Goal: Find specific page/section: Find specific page/section

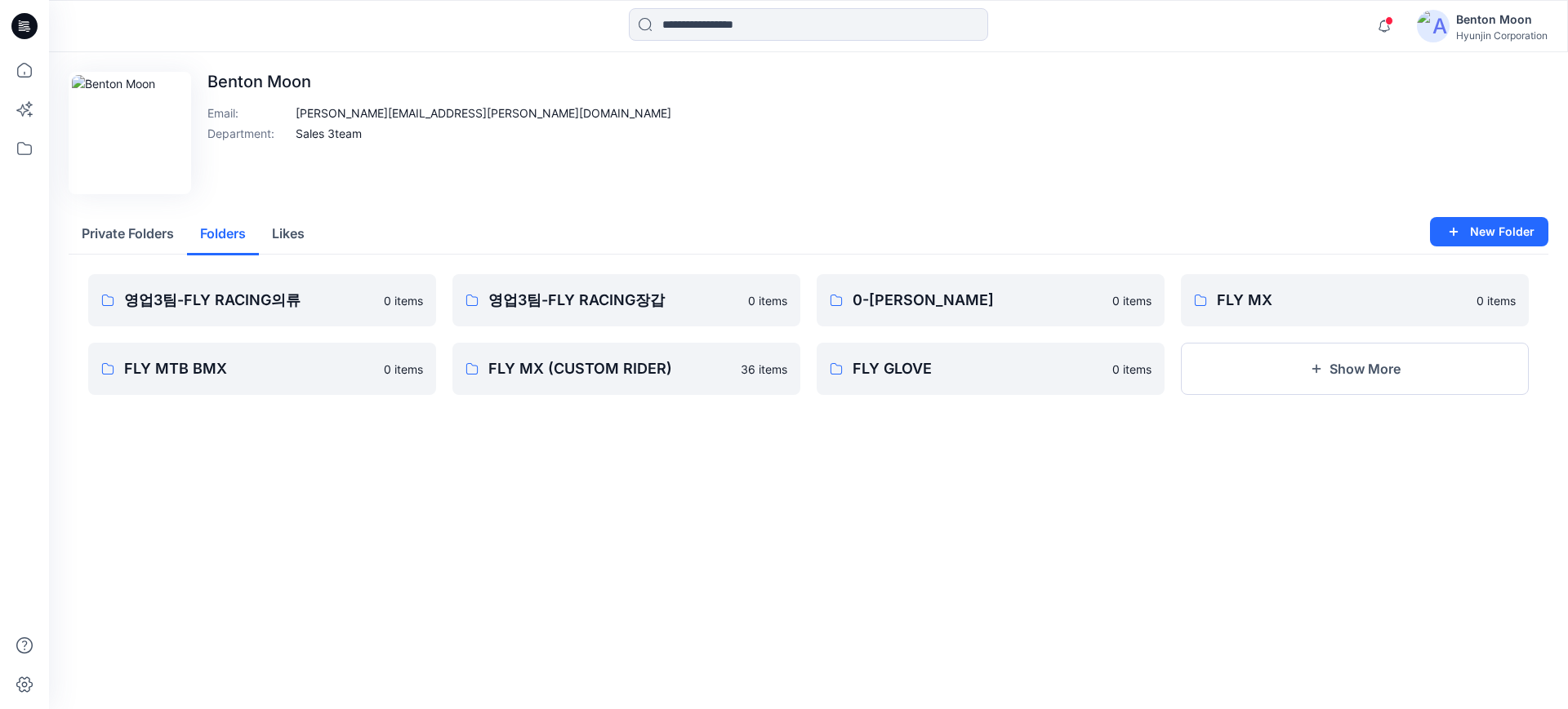
click at [236, 235] on button "Folders" at bounding box center [223, 235] width 72 height 42
click at [325, 355] on link "FLY MTB BMX" at bounding box center [262, 369] width 348 height 52
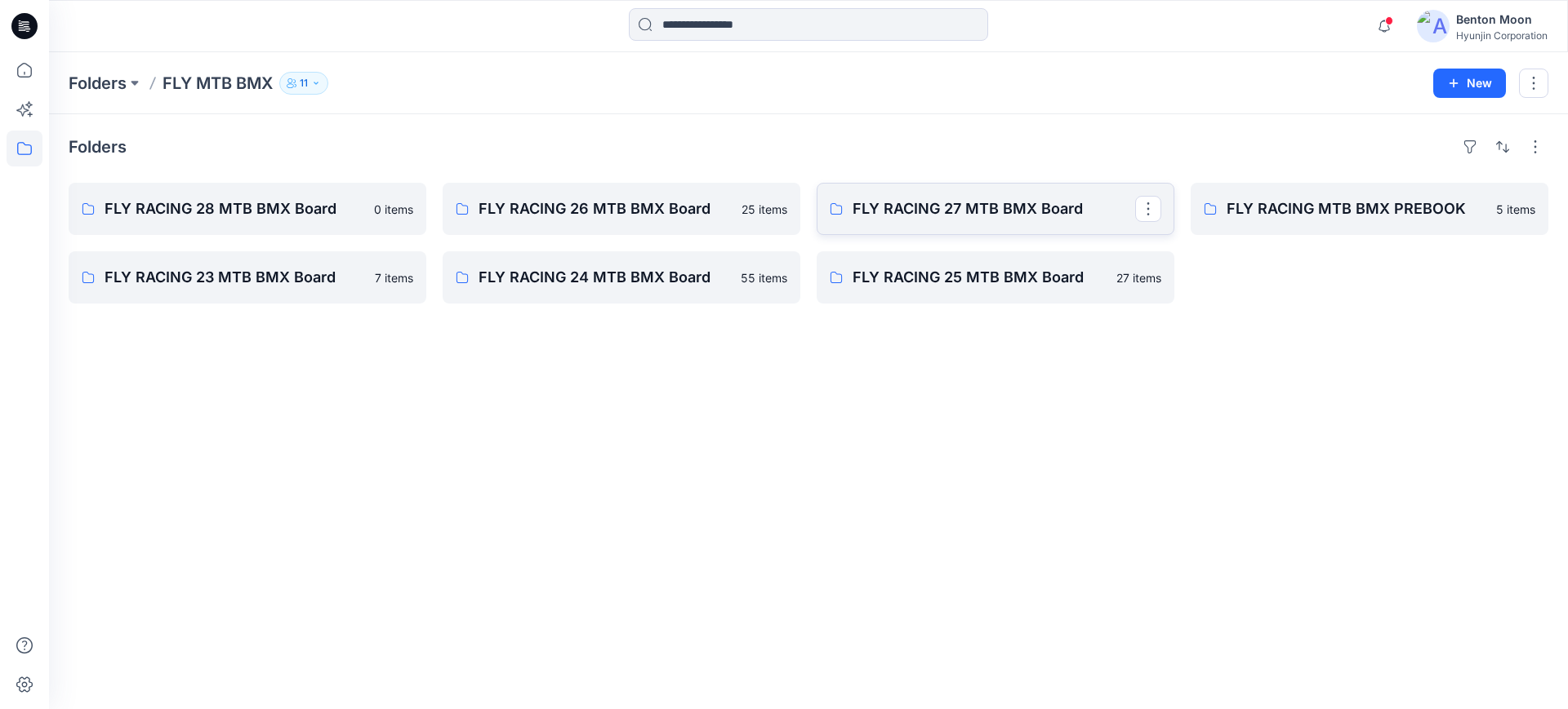
click at [976, 209] on p "FLY RACING 27 MTB BMX Board" at bounding box center [994, 209] width 282 height 23
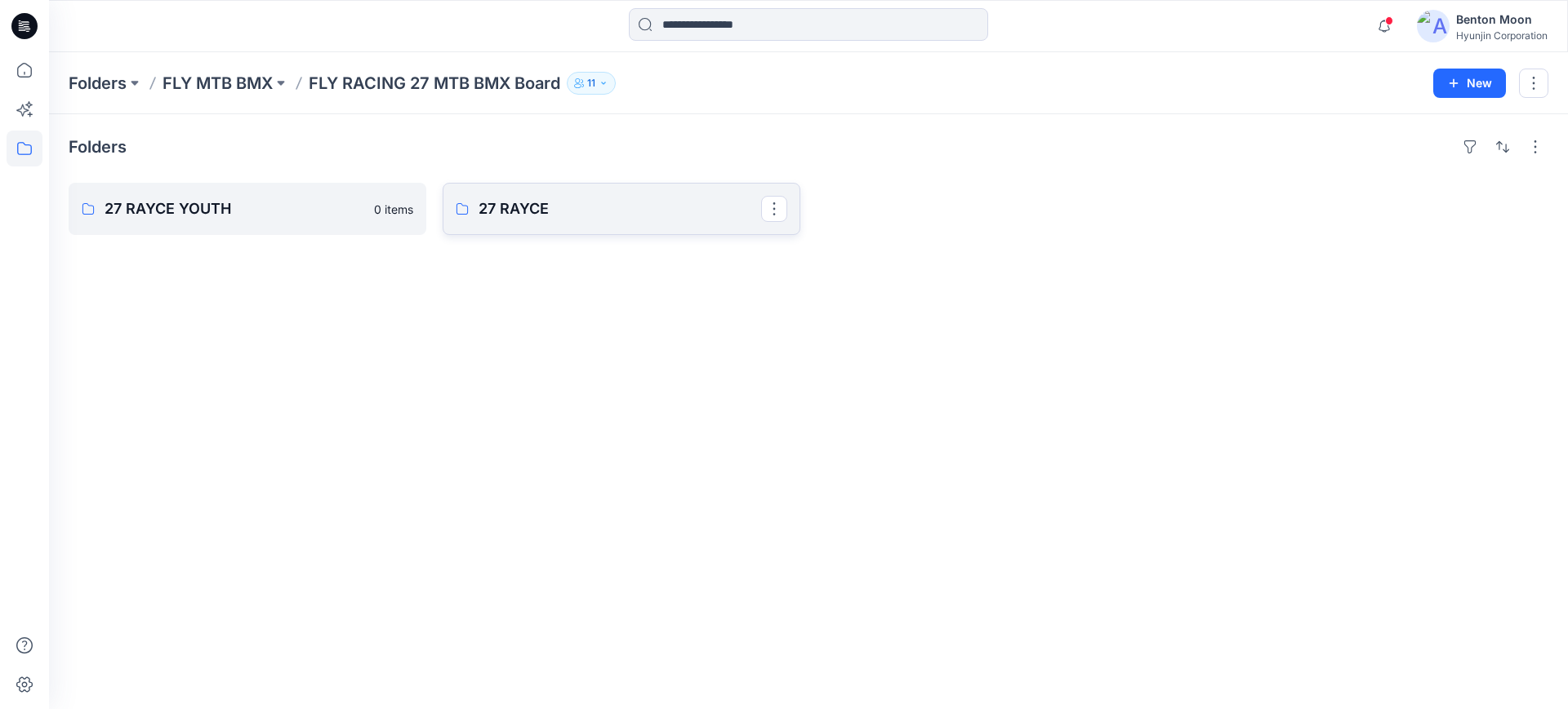
click at [546, 216] on p "27 RAYCE" at bounding box center [619, 209] width 282 height 23
click at [590, 194] on link "27 RAYCE JERSEY" at bounding box center [621, 209] width 358 height 52
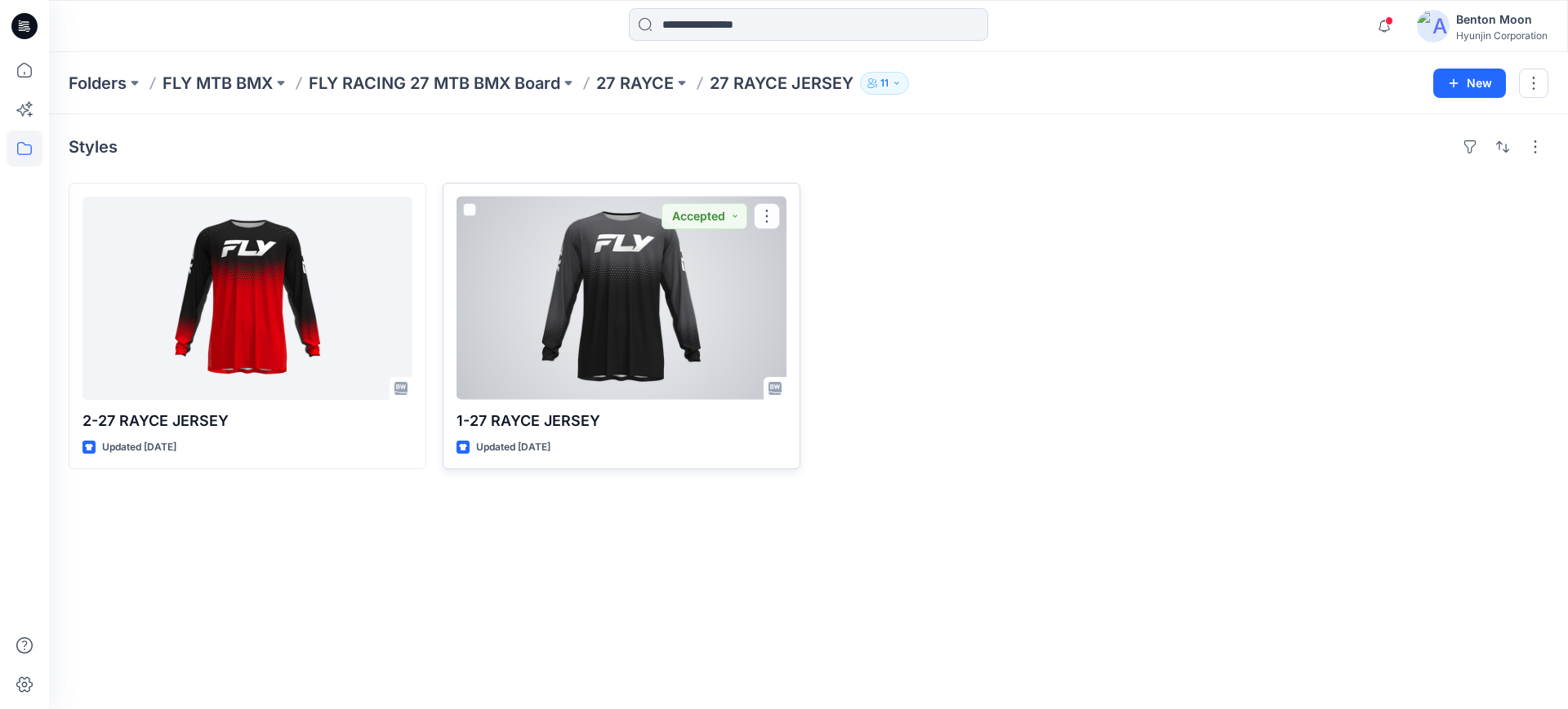
click at [590, 265] on div at bounding box center [621, 298] width 330 height 203
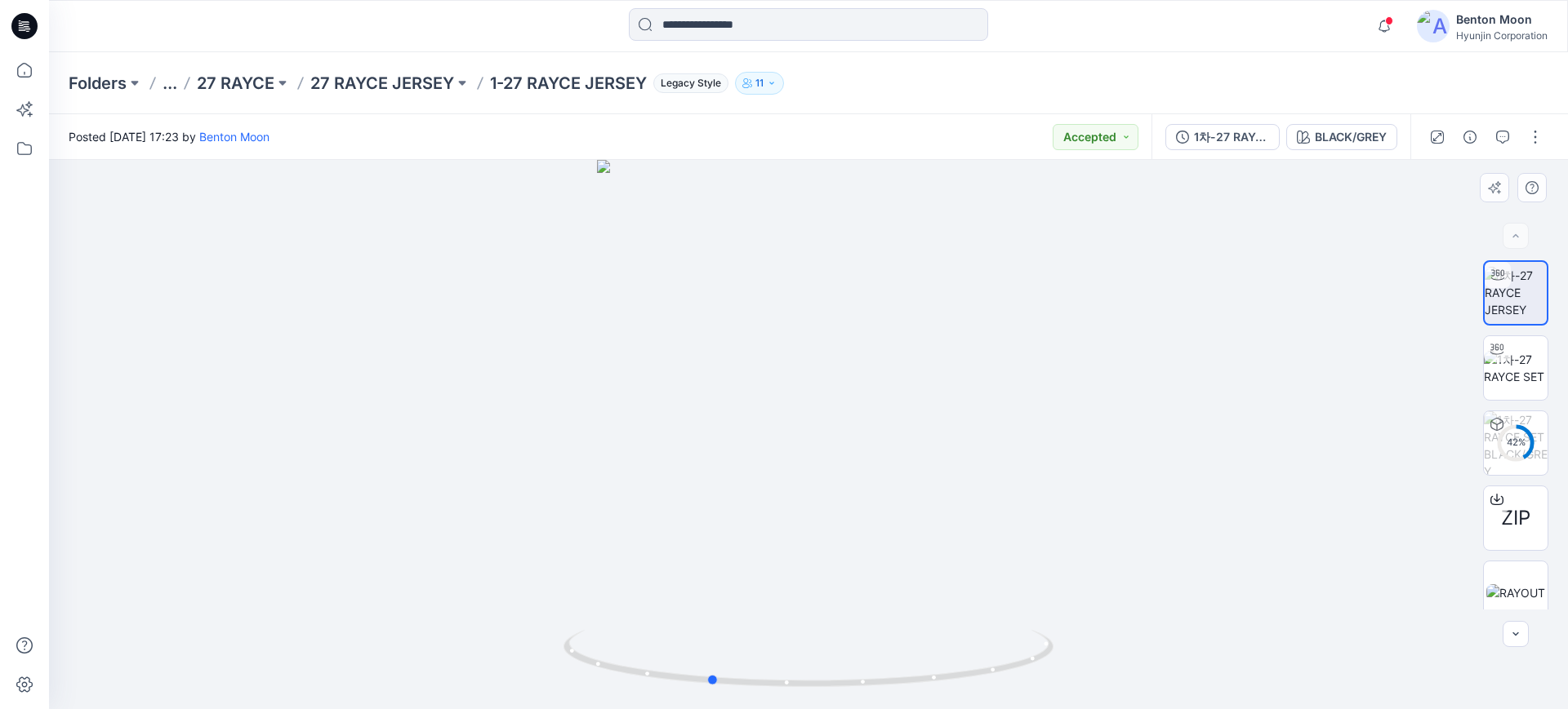
drag, startPoint x: 848, startPoint y: 578, endPoint x: 913, endPoint y: 542, distance: 74.3
click at [842, 565] on div at bounding box center [808, 435] width 1519 height 549
click at [1357, 138] on div "BLACK/GREY" at bounding box center [1350, 137] width 72 height 18
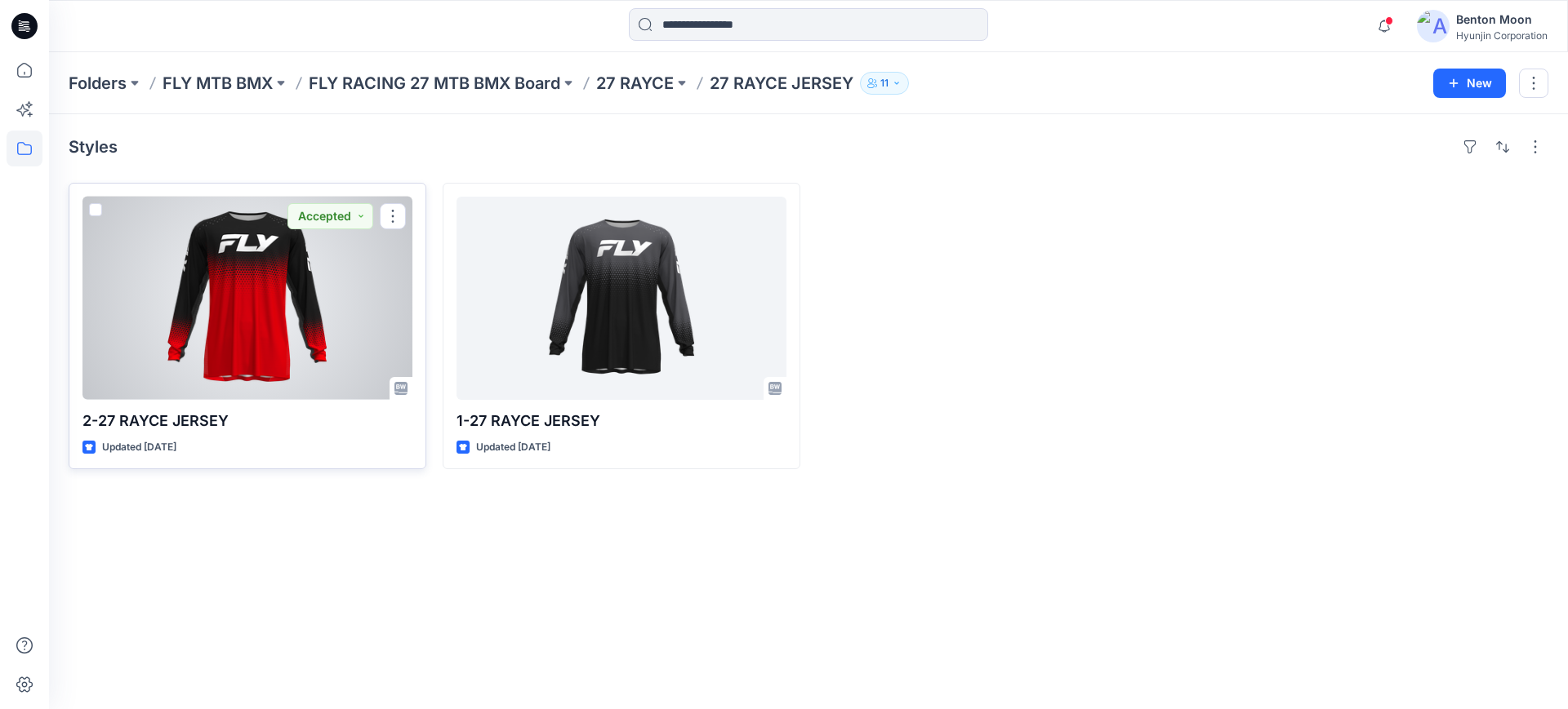
click at [171, 286] on div at bounding box center [247, 298] width 330 height 203
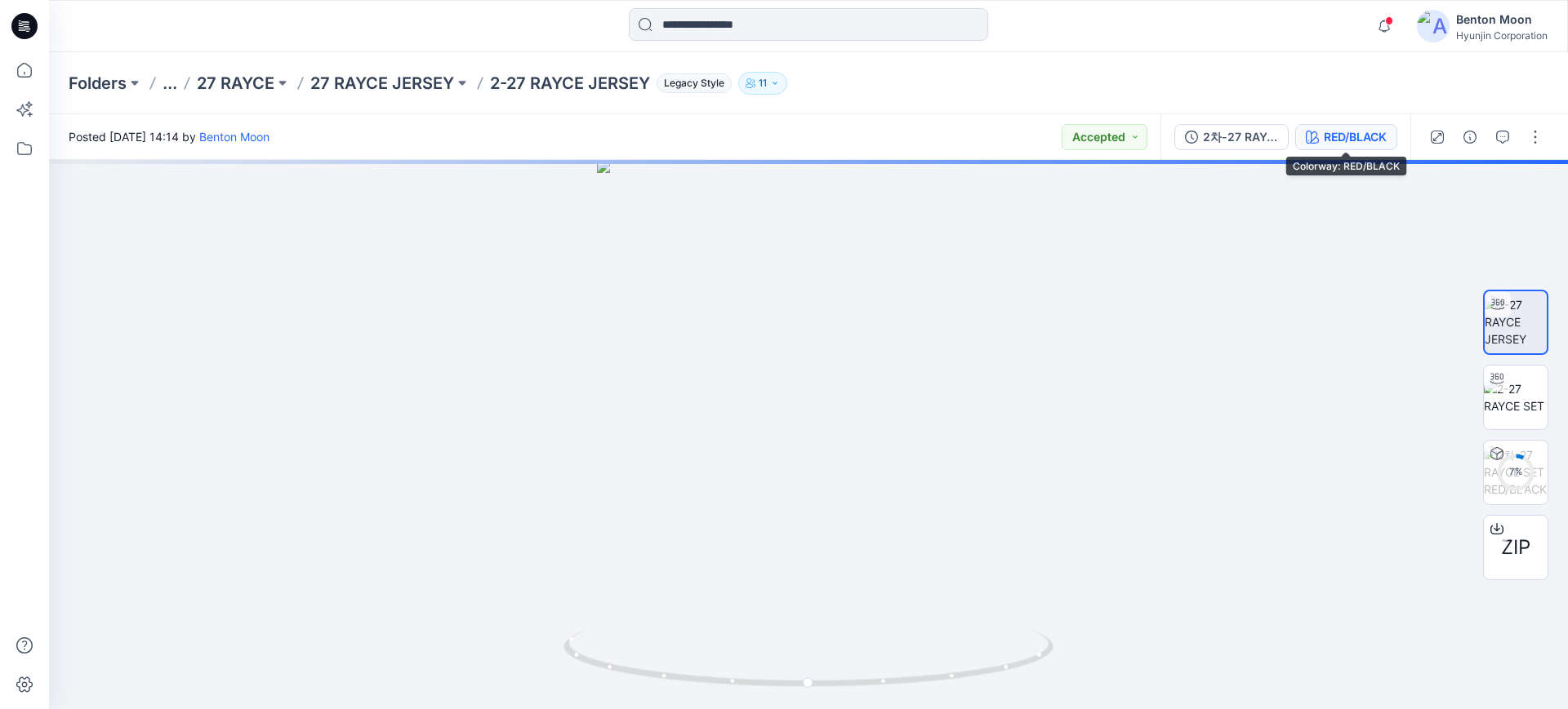
click at [1312, 135] on icon "button" at bounding box center [1312, 137] width 13 height 13
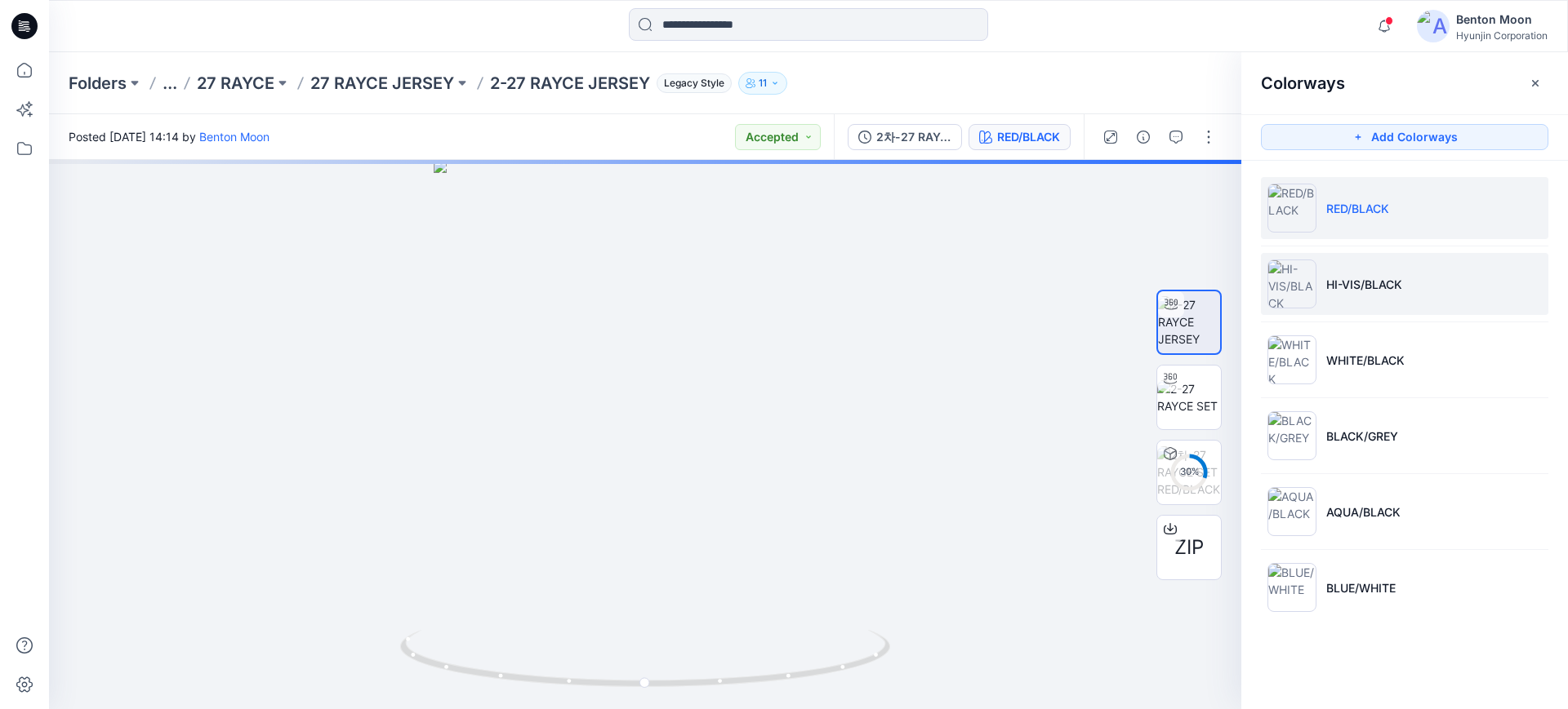
click at [1359, 306] on li "HI-VIS/BLACK" at bounding box center [1404, 284] width 288 height 62
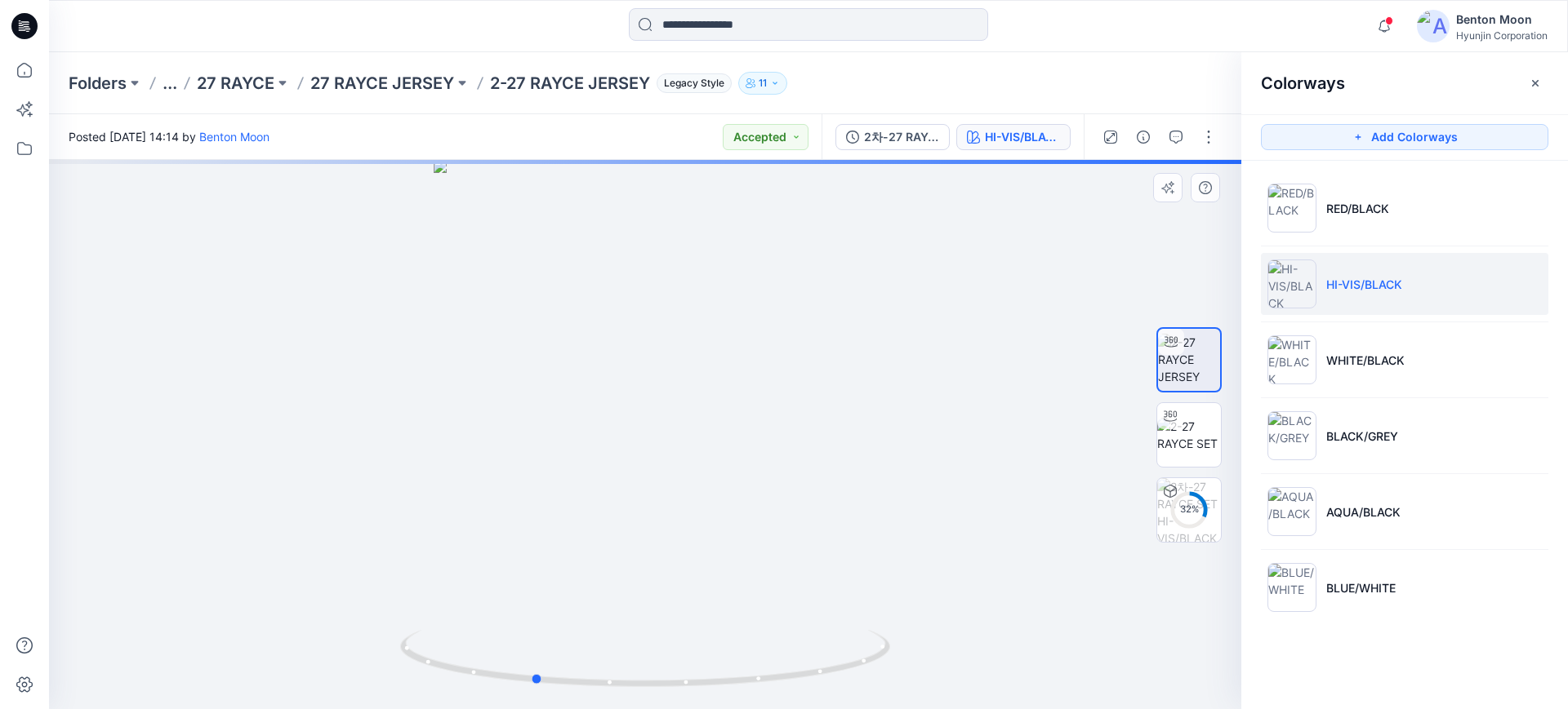
drag, startPoint x: 681, startPoint y: 601, endPoint x: 569, endPoint y: 615, distance: 112.9
click at [569, 615] on div at bounding box center [645, 435] width 1192 height 549
drag, startPoint x: 780, startPoint y: 529, endPoint x: 878, endPoint y: 503, distance: 101.4
click at [878, 503] on div at bounding box center [645, 435] width 1192 height 549
